Goal: Navigation & Orientation: Find specific page/section

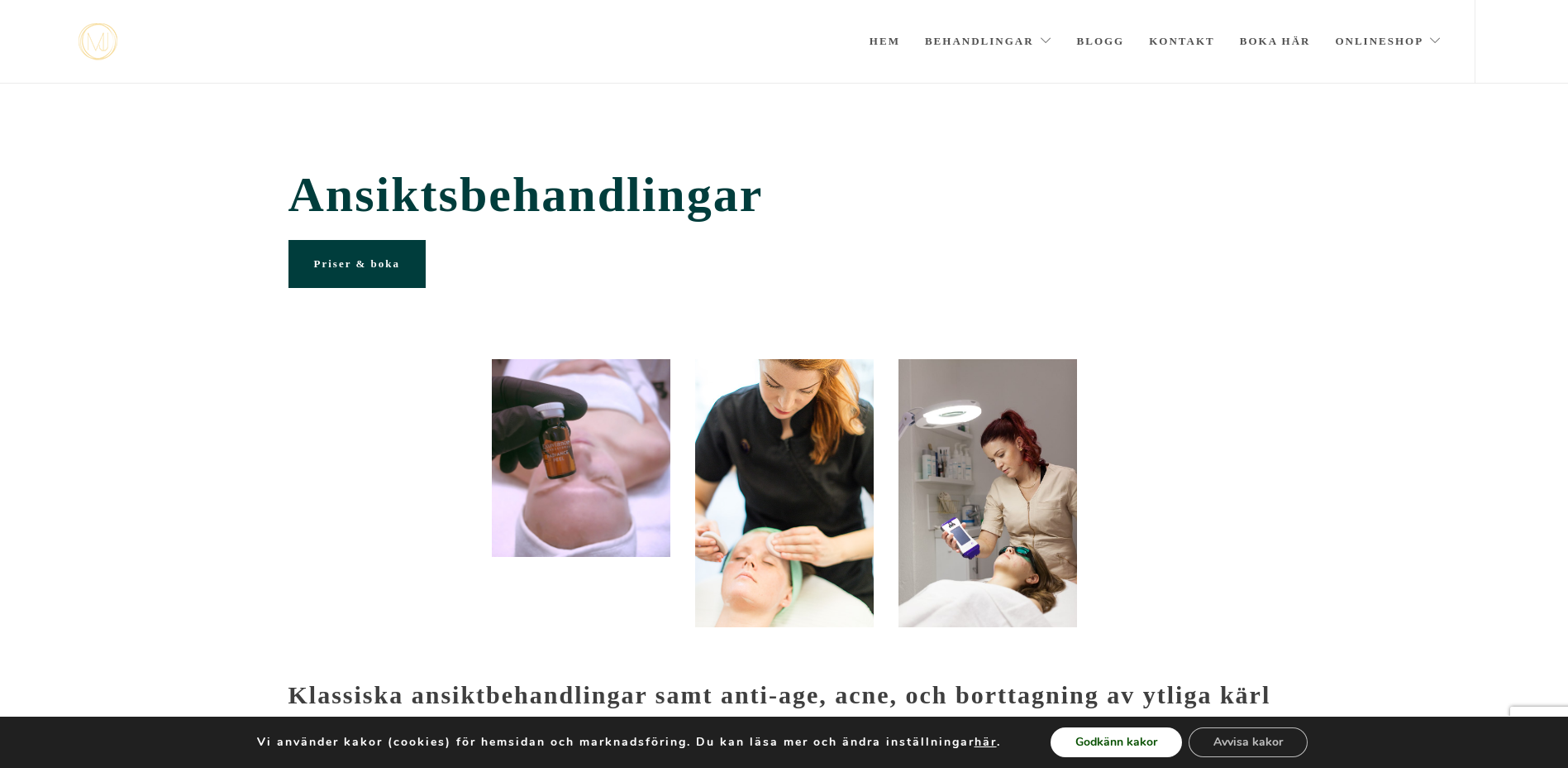
drag, startPoint x: 1145, startPoint y: 738, endPoint x: 1140, endPoint y: 718, distance: 20.6
click at [1142, 736] on button "Godkänn kakor" at bounding box center [1116, 741] width 132 height 29
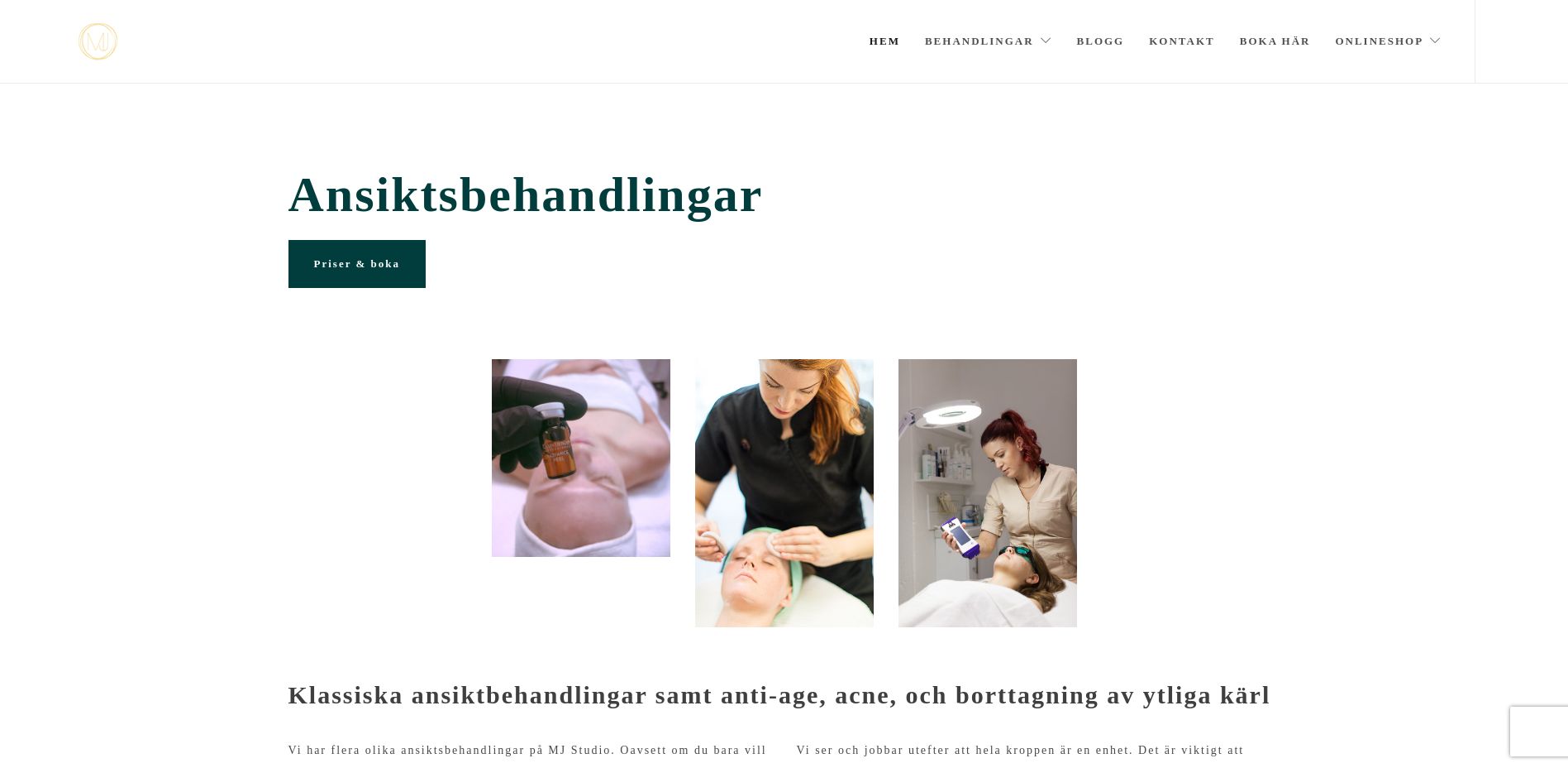
click at [891, 40] on link "Hem" at bounding box center [885, 41] width 30 height 82
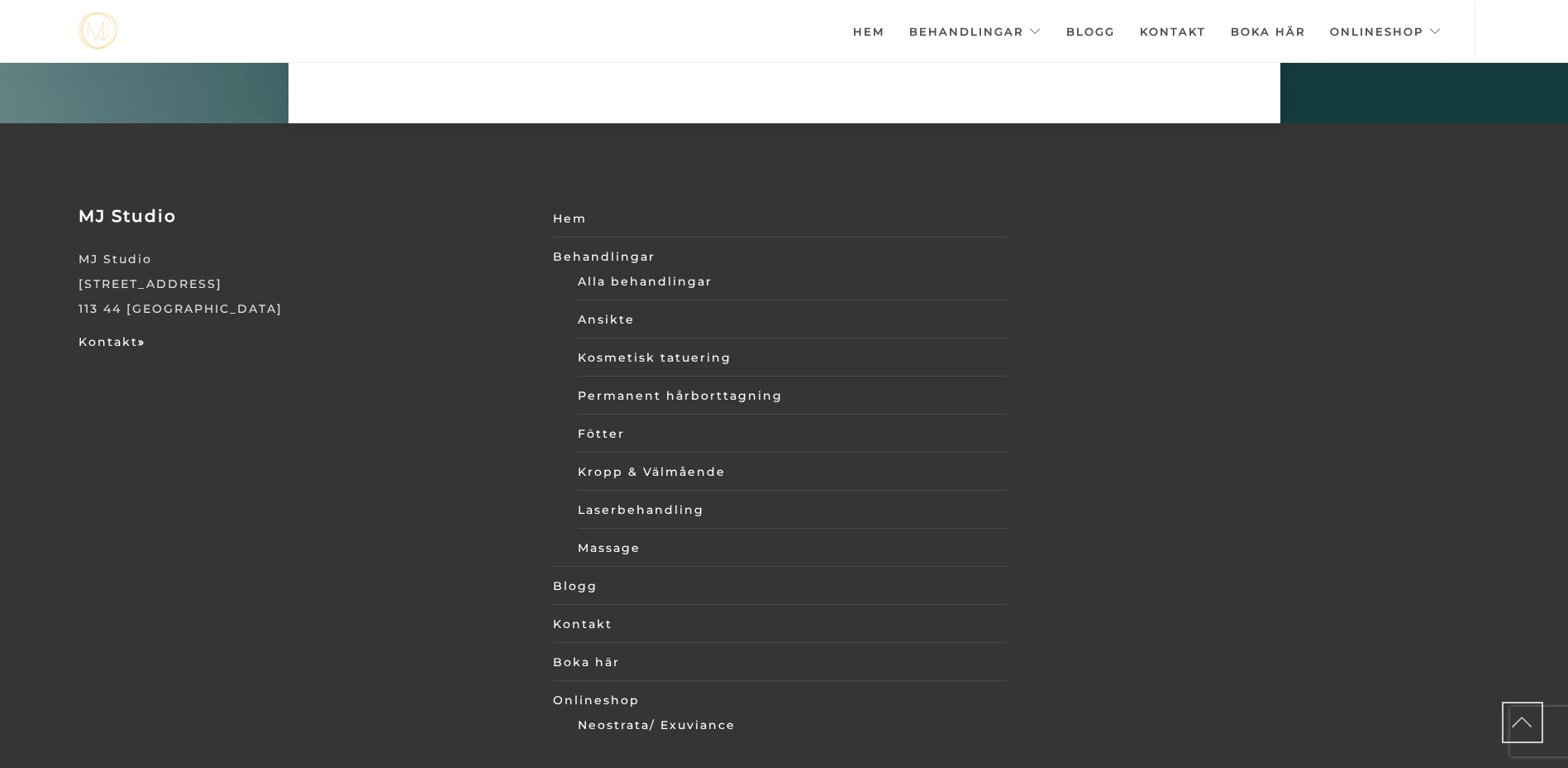
scroll to position [5764, 0]
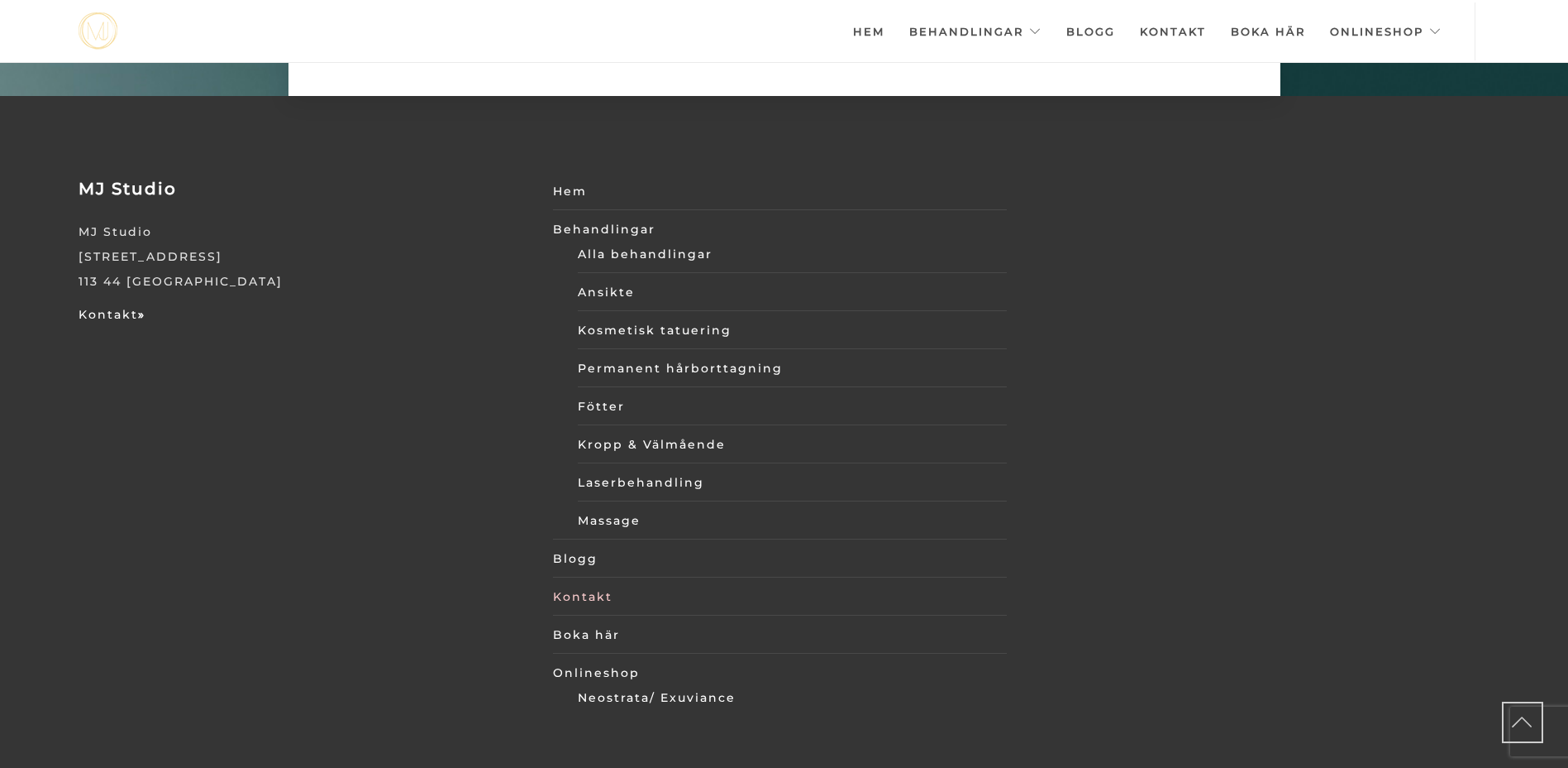
click at [580, 584] on link "Kontakt" at bounding box center [780, 597] width 454 height 25
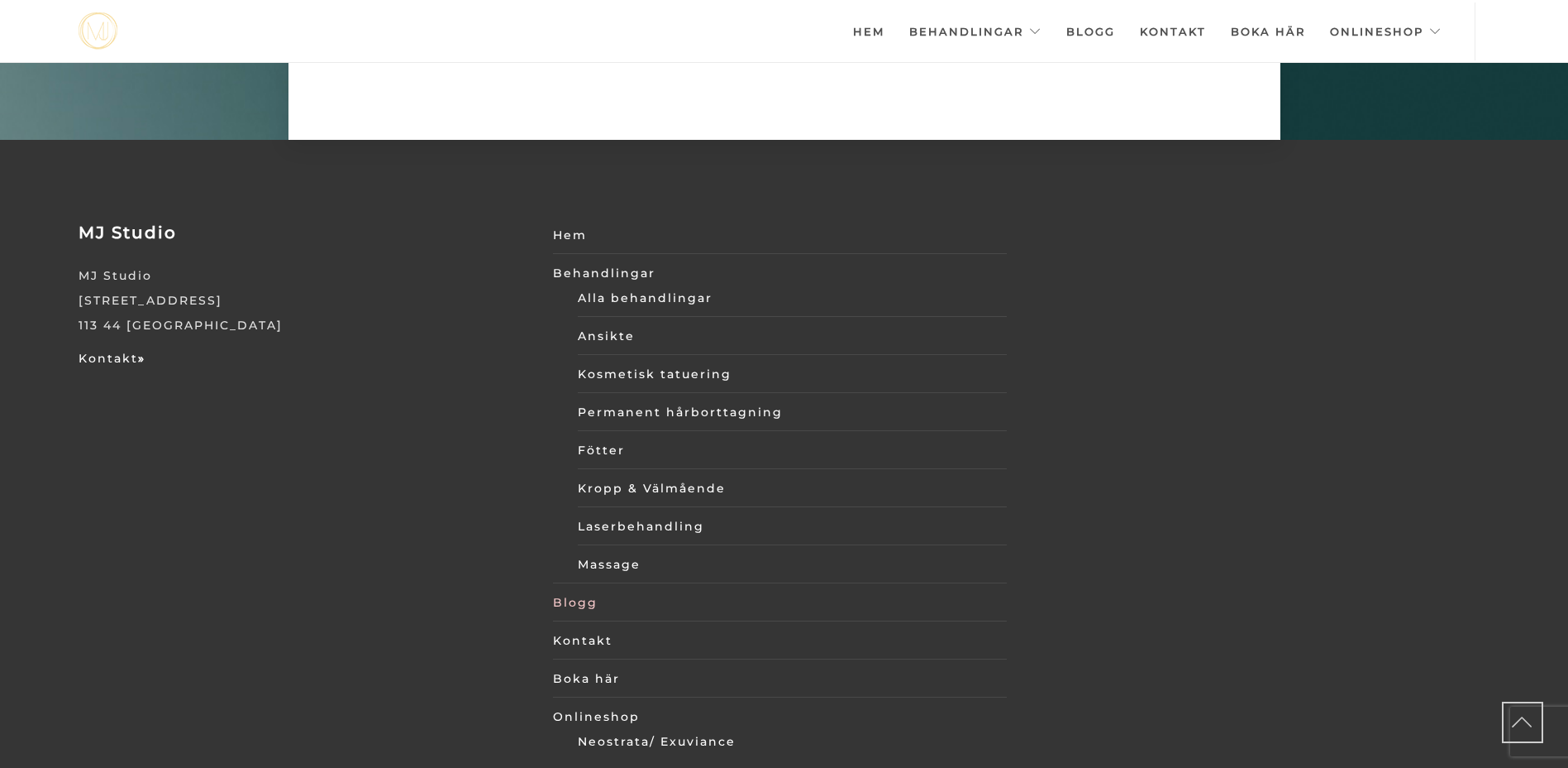
scroll to position [5764, 0]
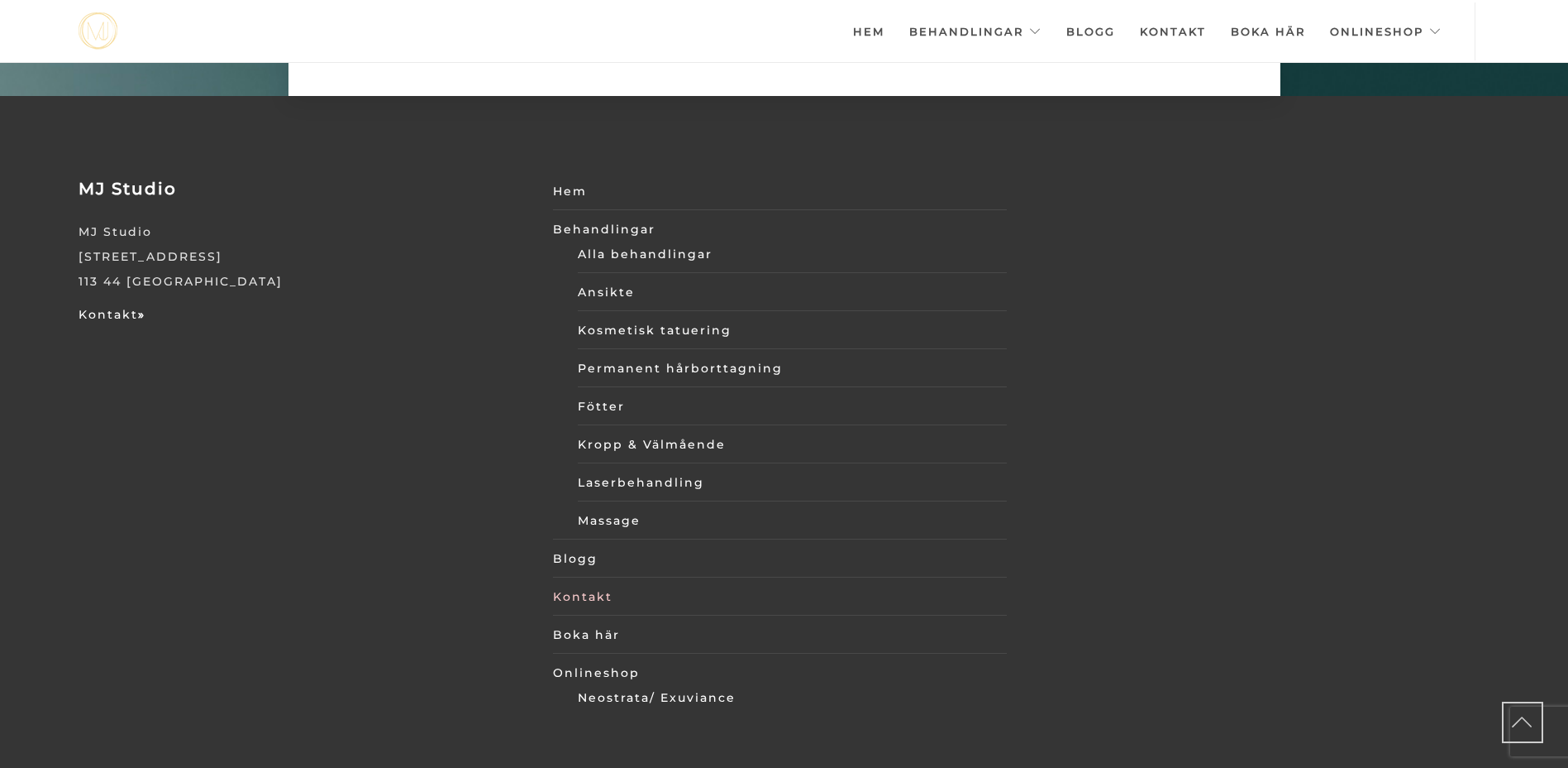
click at [587, 584] on link "Kontakt" at bounding box center [780, 597] width 454 height 25
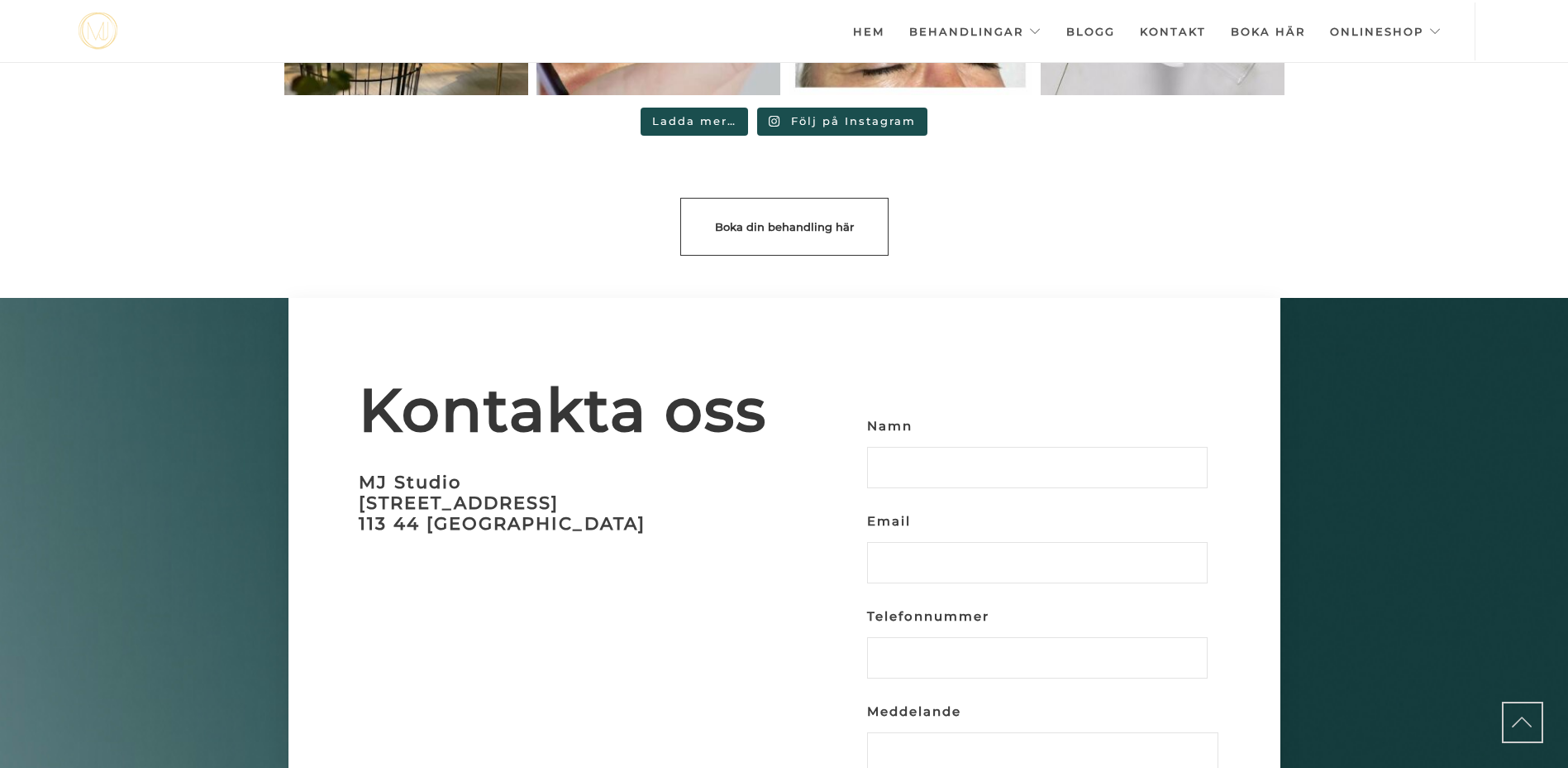
scroll to position [4867, 0]
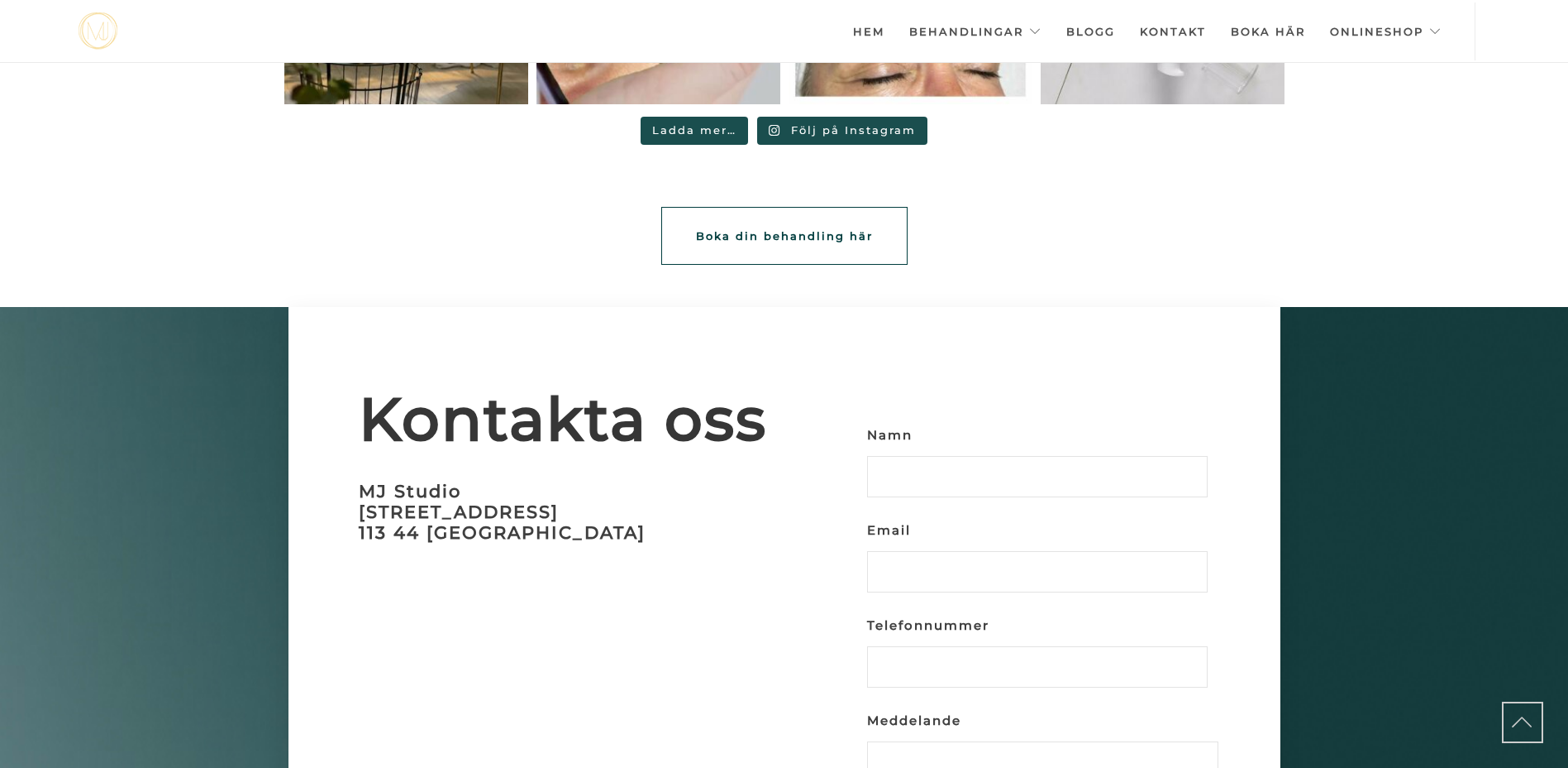
click at [813, 229] on span "Boka din behandling här" at bounding box center [784, 236] width 177 height 13
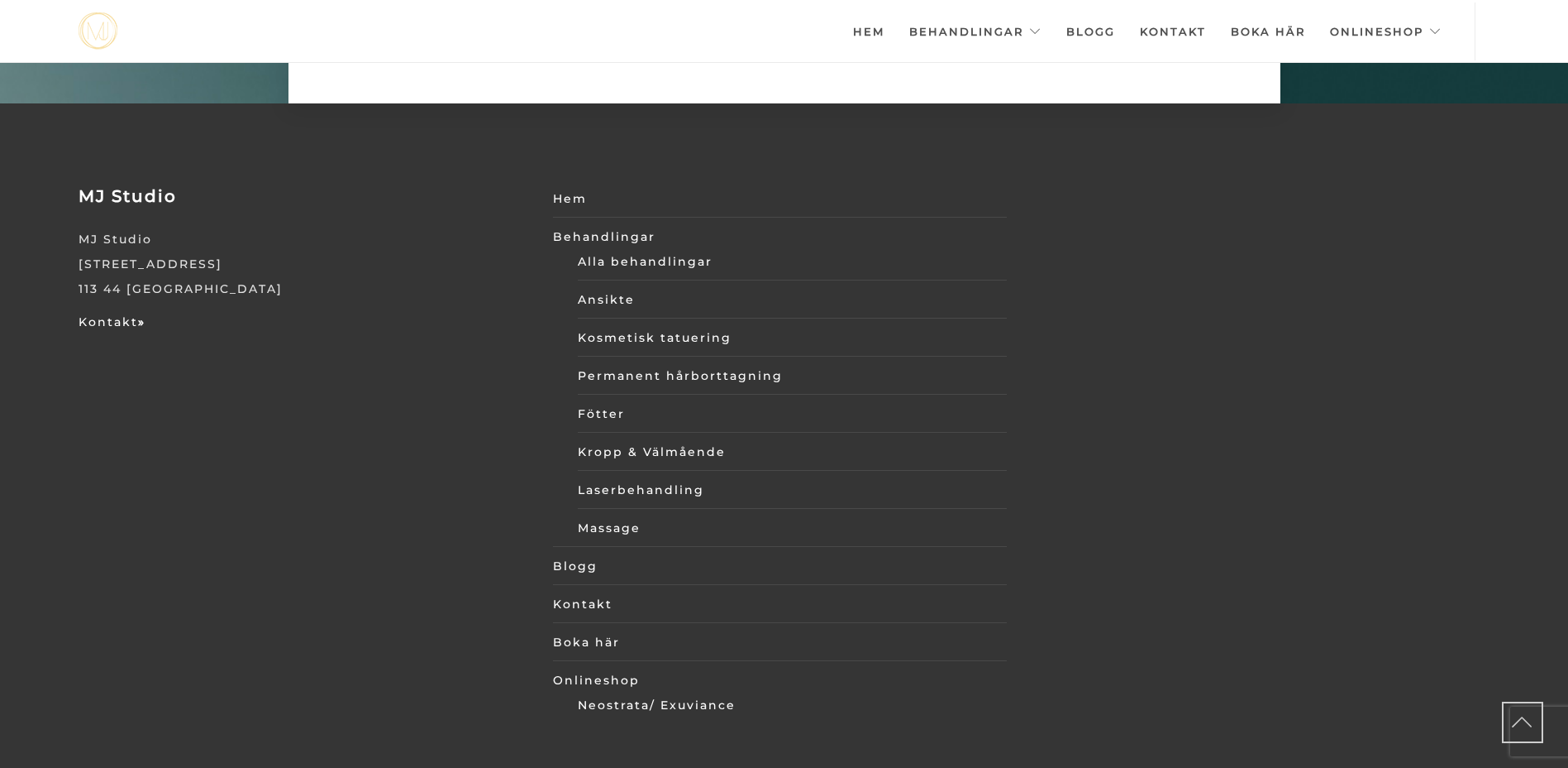
scroll to position [5763, 0]
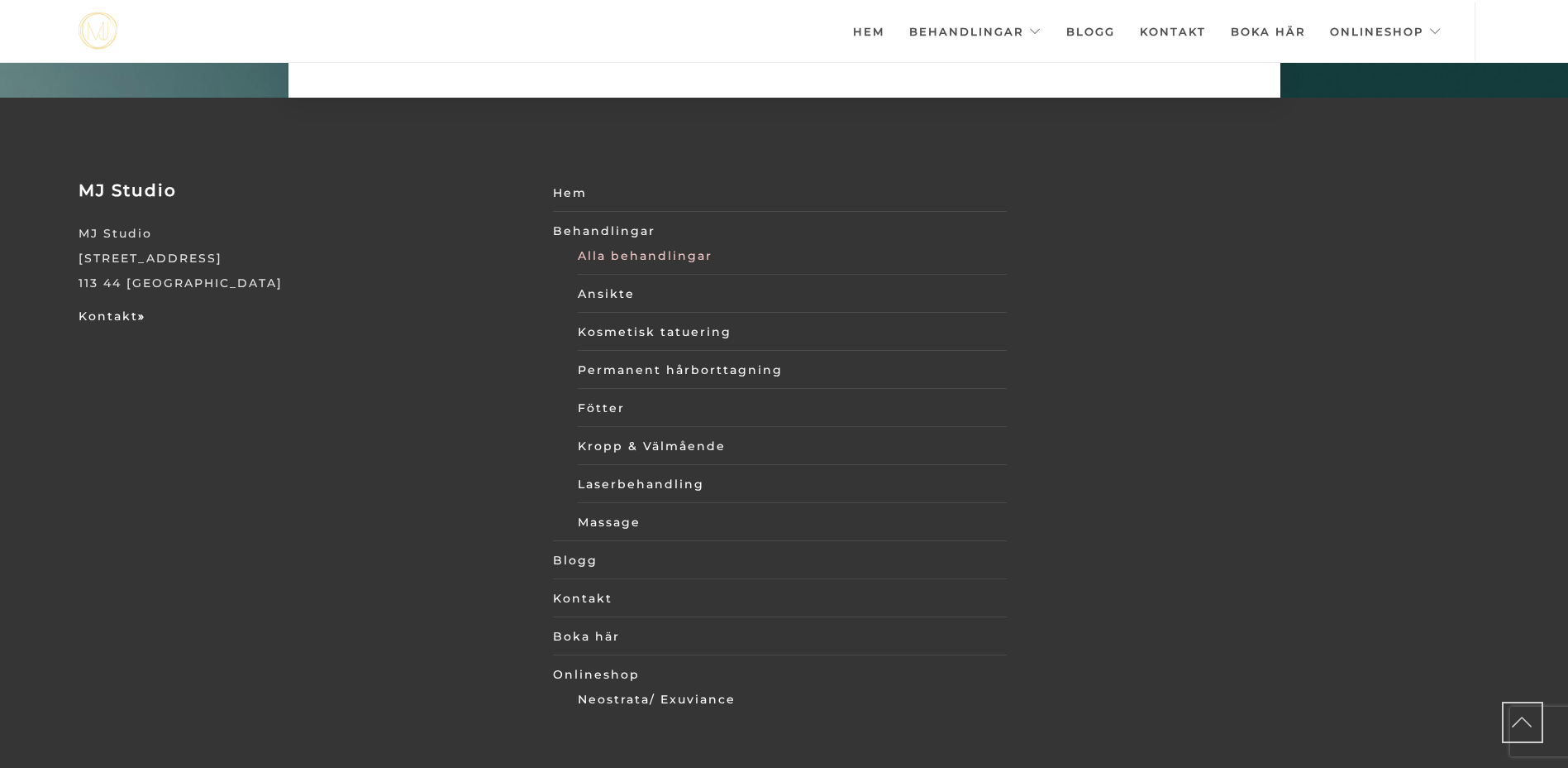
click at [600, 243] on link "Alla behandlingar" at bounding box center [792, 255] width 429 height 25
click at [570, 548] on link "Blogg" at bounding box center [780, 560] width 454 height 25
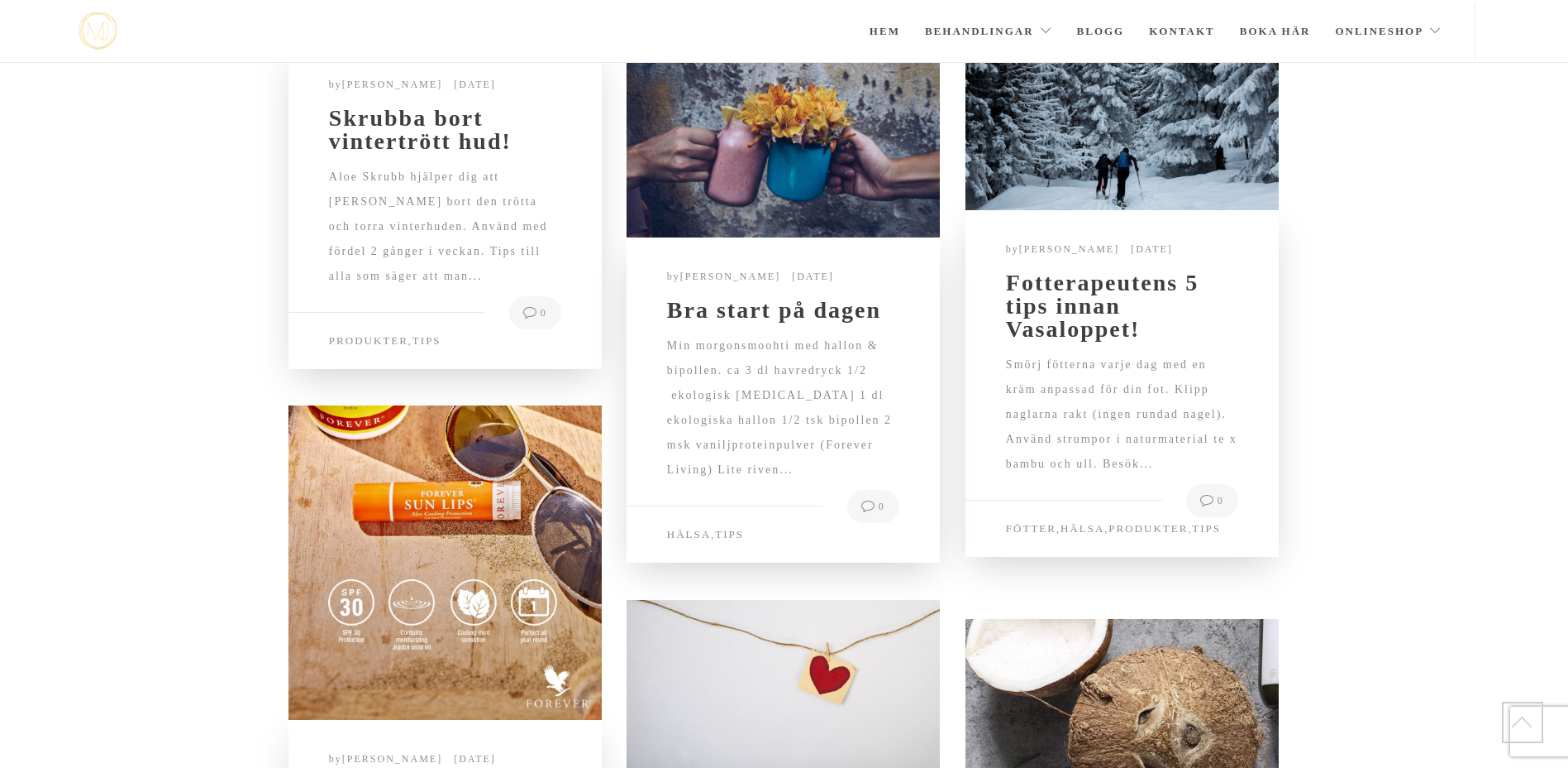
scroll to position [3428, 0]
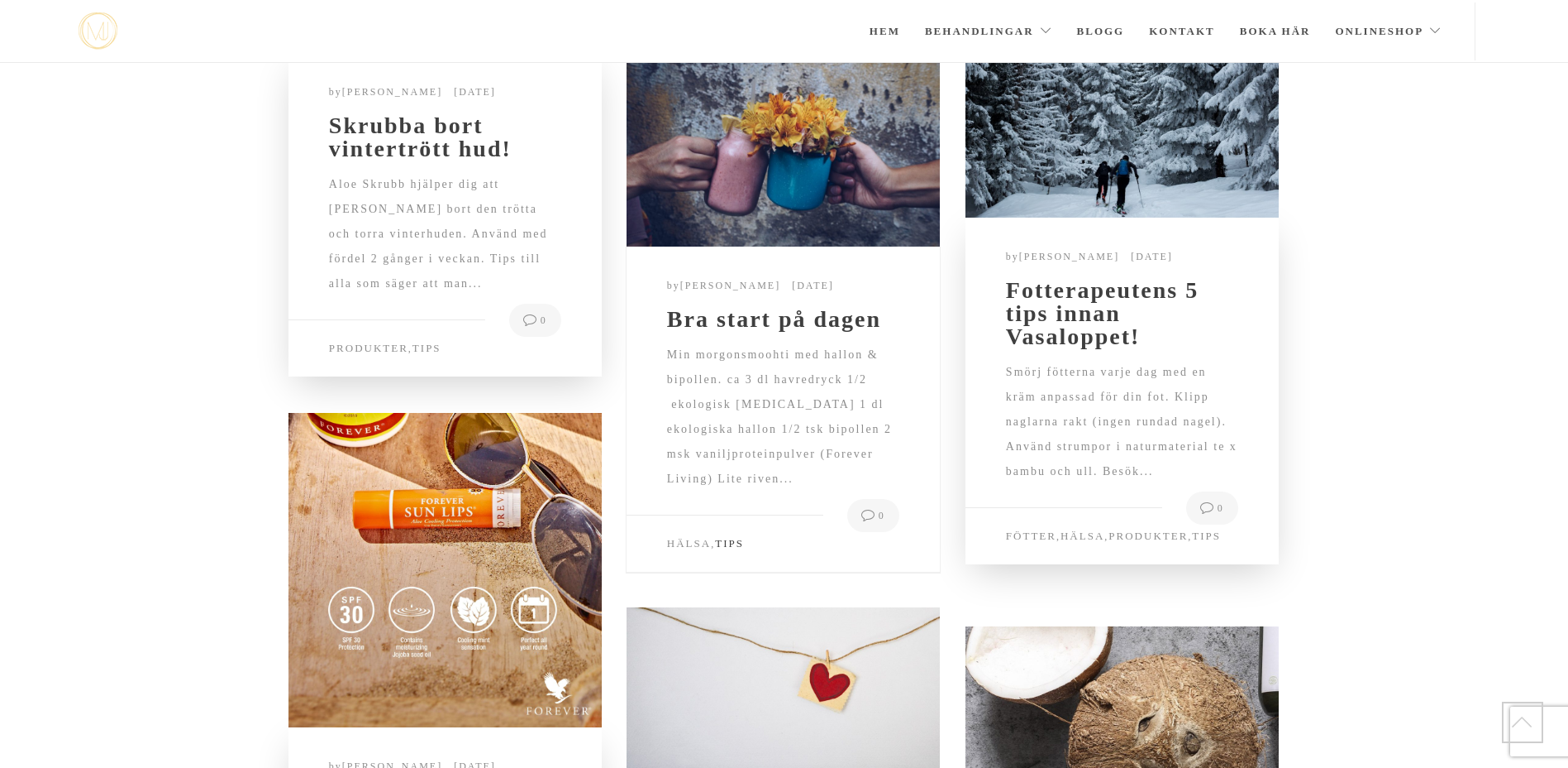
click at [724, 540] on link "Tips" at bounding box center [729, 543] width 29 height 13
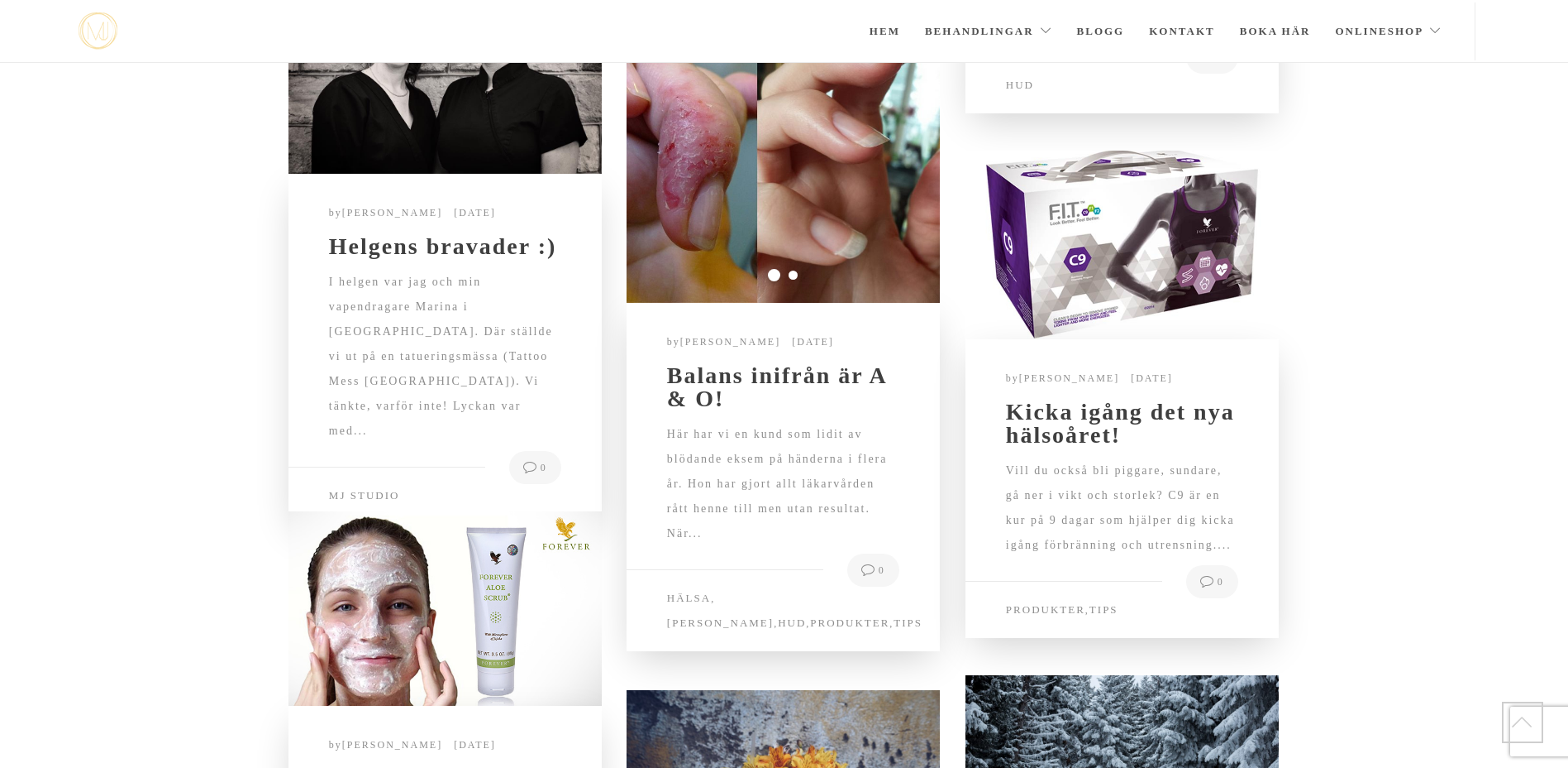
scroll to position [2773, 0]
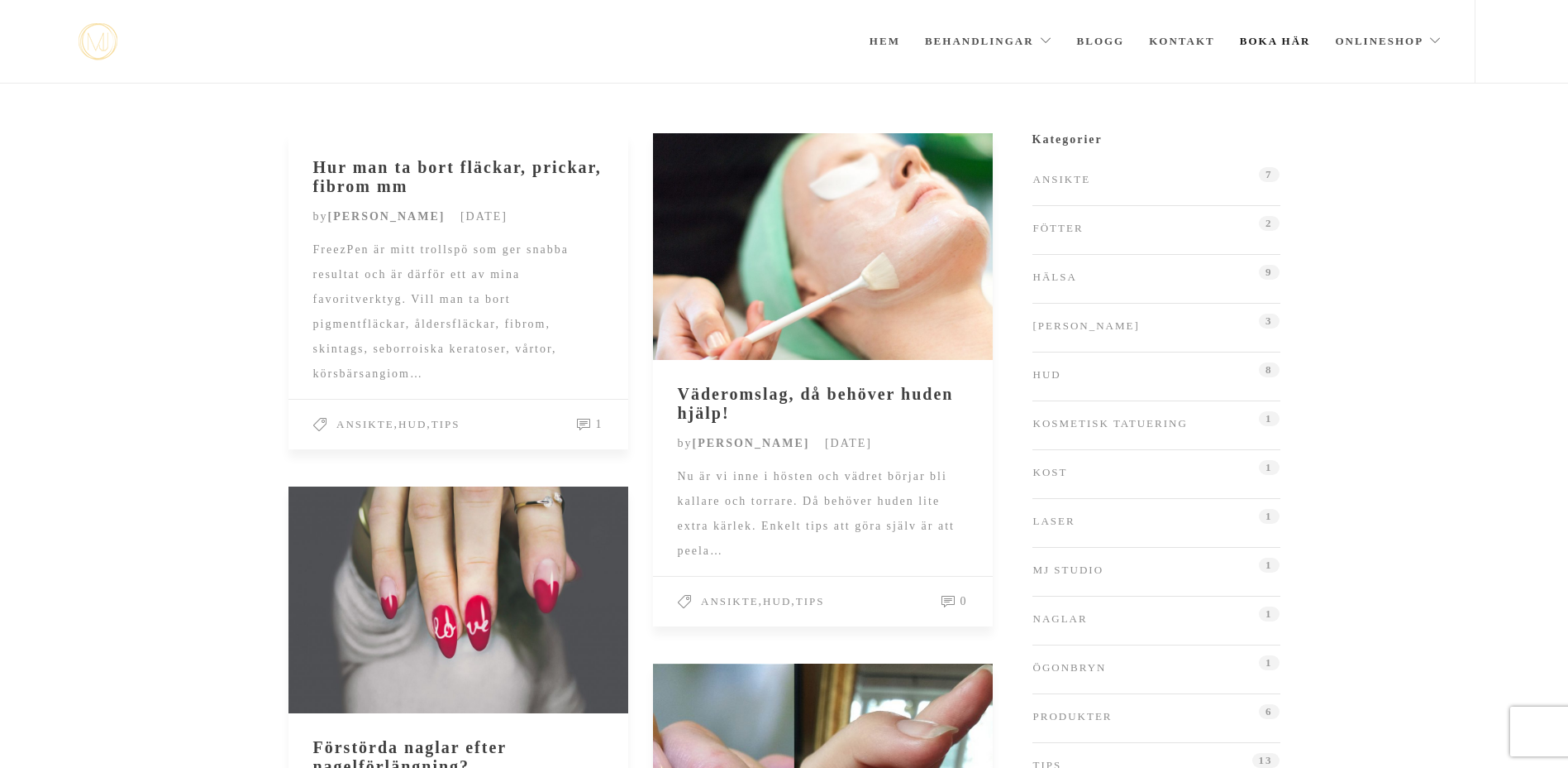
click at [1266, 39] on link "Boka här" at bounding box center [1276, 41] width 71 height 82
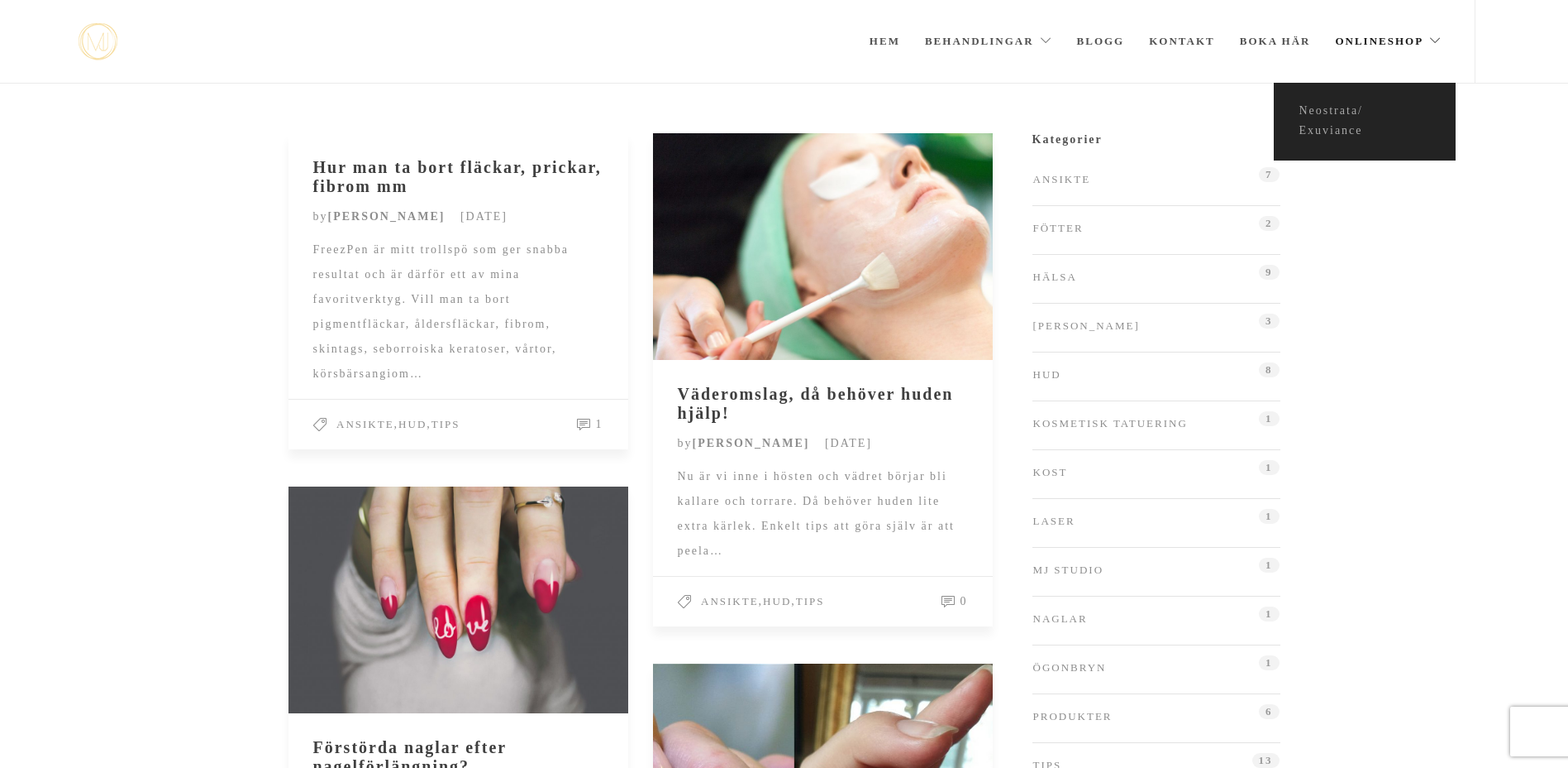
click at [1415, 40] on link "Onlineshop" at bounding box center [1388, 41] width 107 height 82
